Goal: Task Accomplishment & Management: Manage account settings

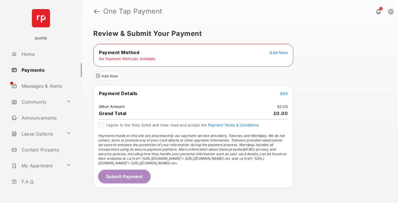
click at [279, 52] on span "Add New" at bounding box center [279, 52] width 18 height 5
